Goal: Information Seeking & Learning: Find specific page/section

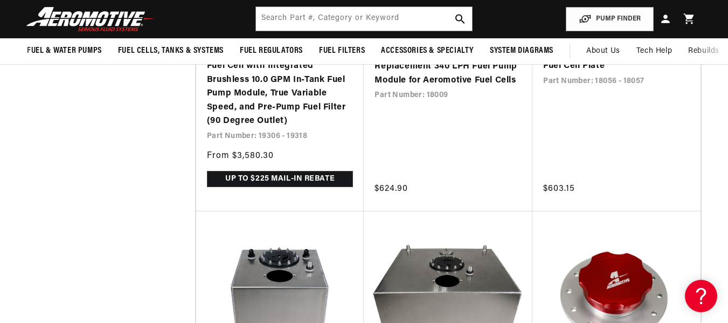
scroll to position [0, 426]
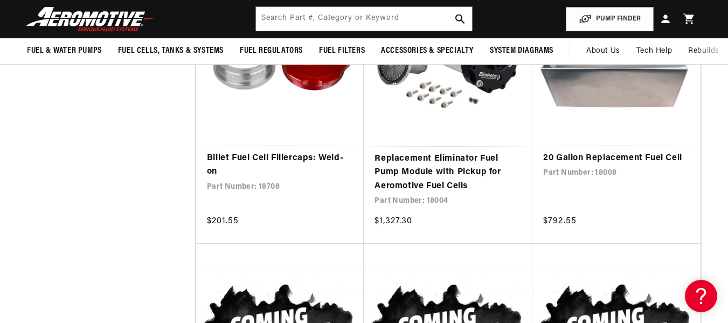
scroll to position [0, 426]
click at [333, 13] on input "text" at bounding box center [364, 19] width 217 height 24
type input "drop in fuel pump"
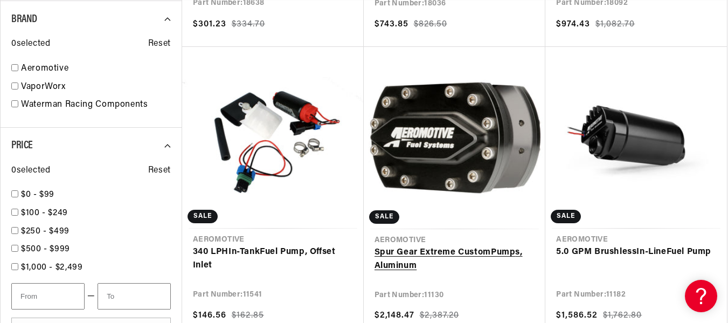
scroll to position [0, 426]
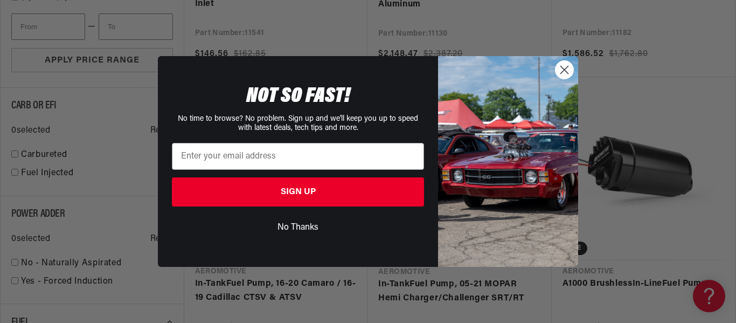
click at [560, 79] on circle "Close dialog" at bounding box center [564, 70] width 18 height 18
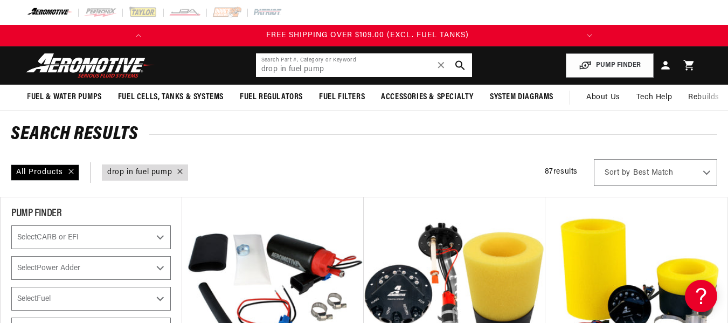
click at [285, 67] on input "drop in fuel pump" at bounding box center [364, 65] width 217 height 24
type input "cell fuel pump"
